Goal: Information Seeking & Learning: Stay updated

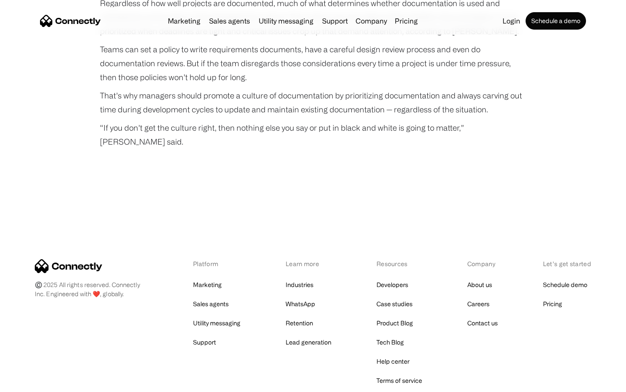
scroll to position [2903, 0]
